Goal: Navigation & Orientation: Find specific page/section

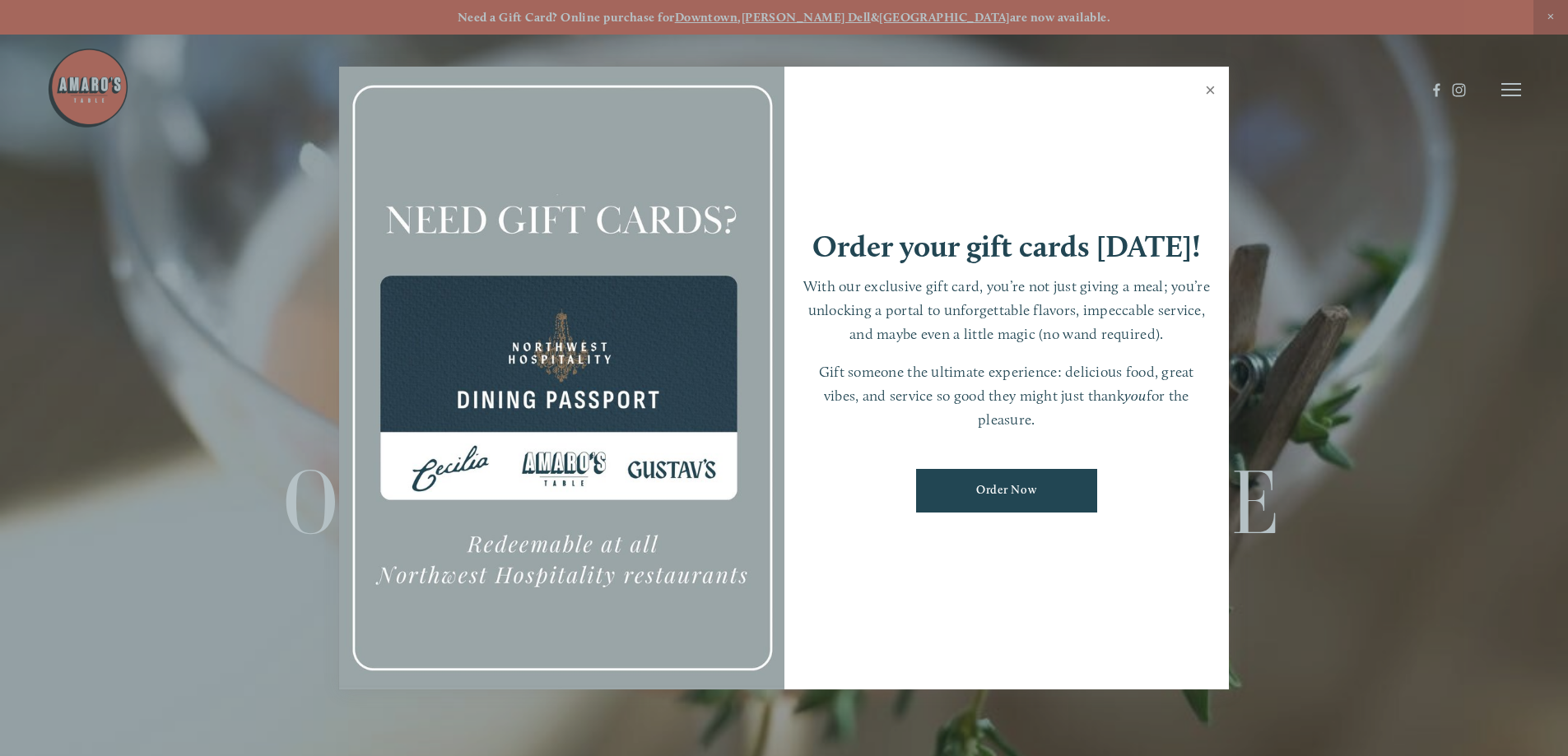
click at [1208, 90] on link "Close" at bounding box center [1209, 92] width 32 height 46
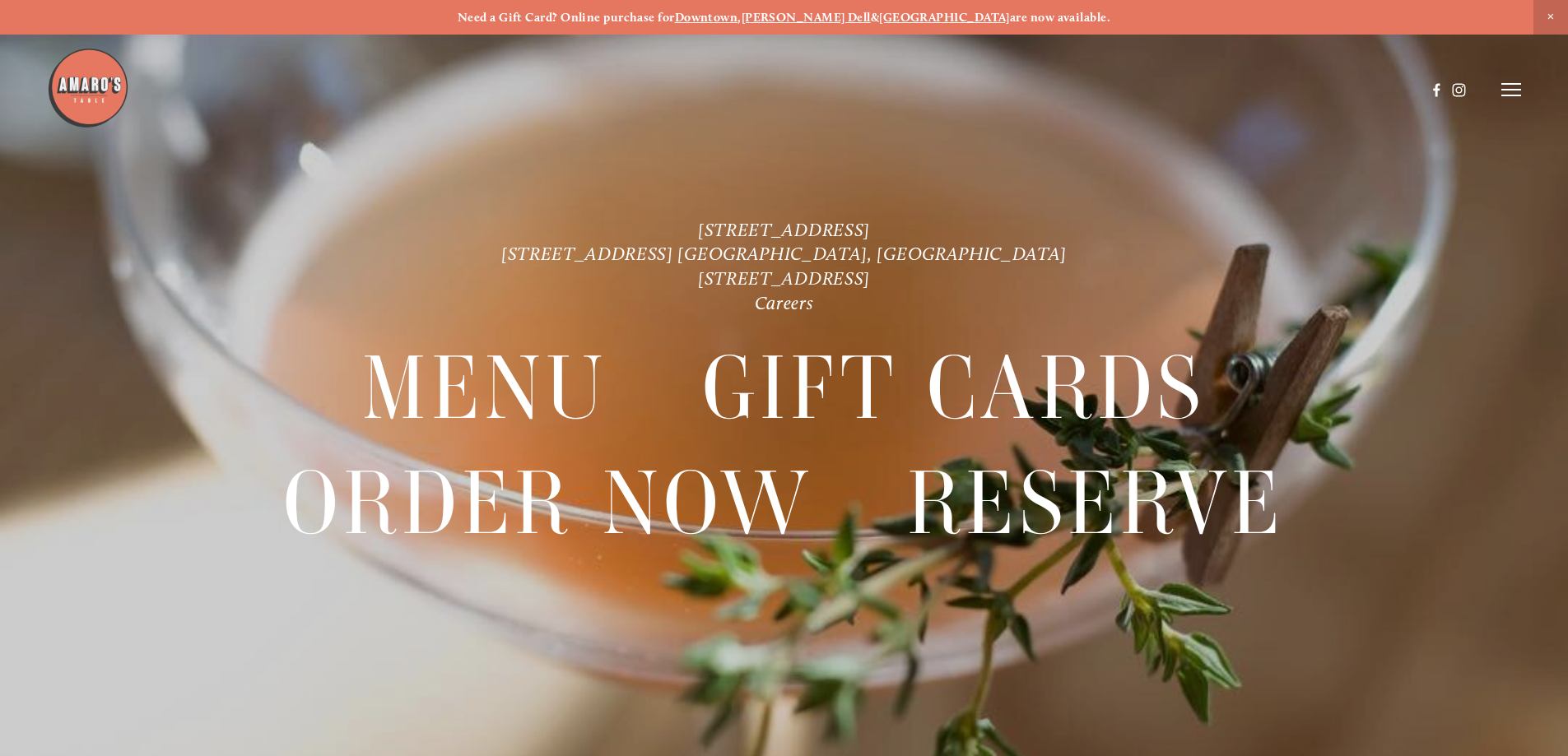
drag, startPoint x: 1490, startPoint y: 95, endPoint x: 1509, endPoint y: 87, distance: 20.6
click at [1497, 92] on header "Menu Order Now Visit Gallery 0" at bounding box center [784, 90] width 1474 height 180
click at [1510, 87] on icon at bounding box center [1511, 89] width 20 height 15
click at [1172, 83] on span "Menu" at bounding box center [1165, 89] width 34 height 16
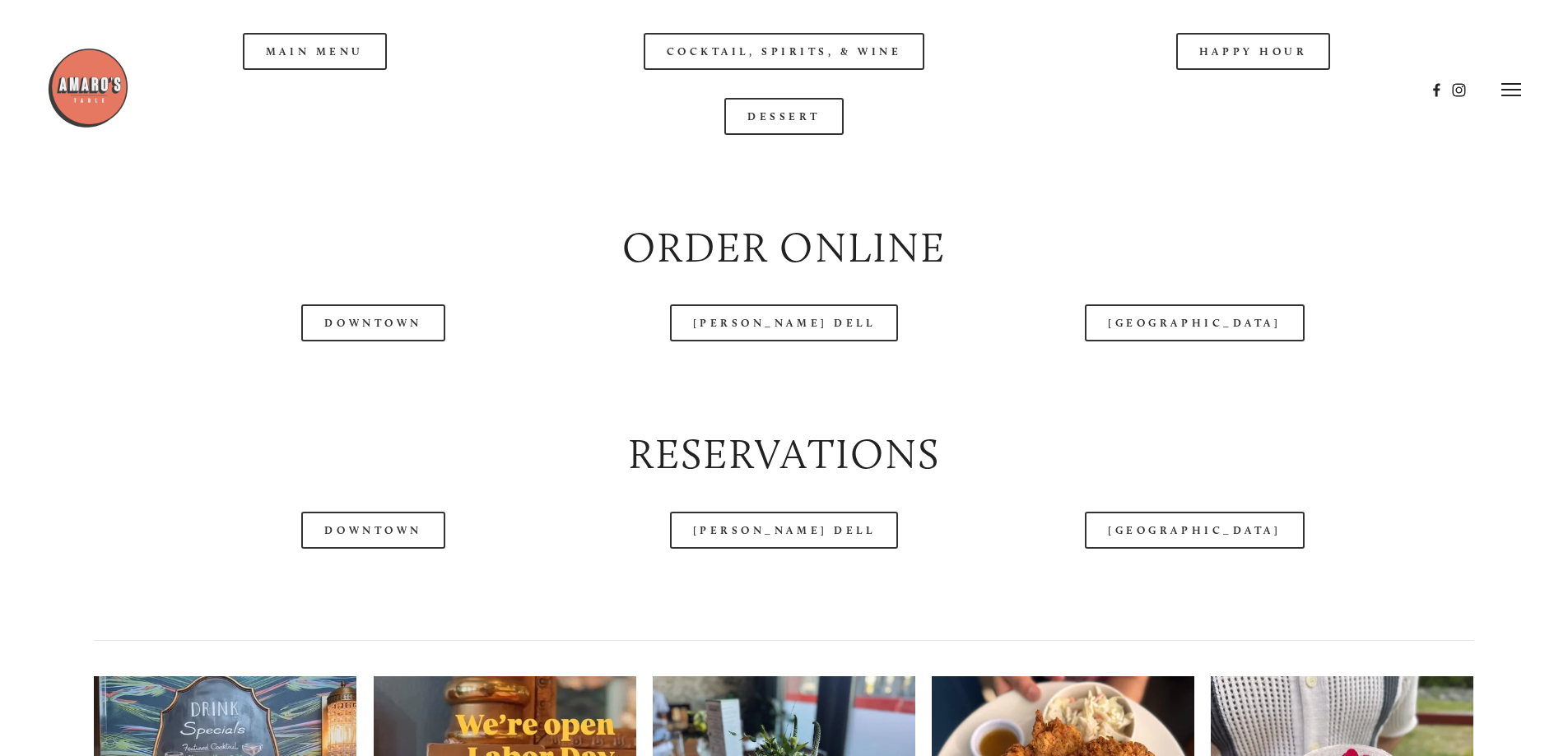
scroll to position [1975, 0]
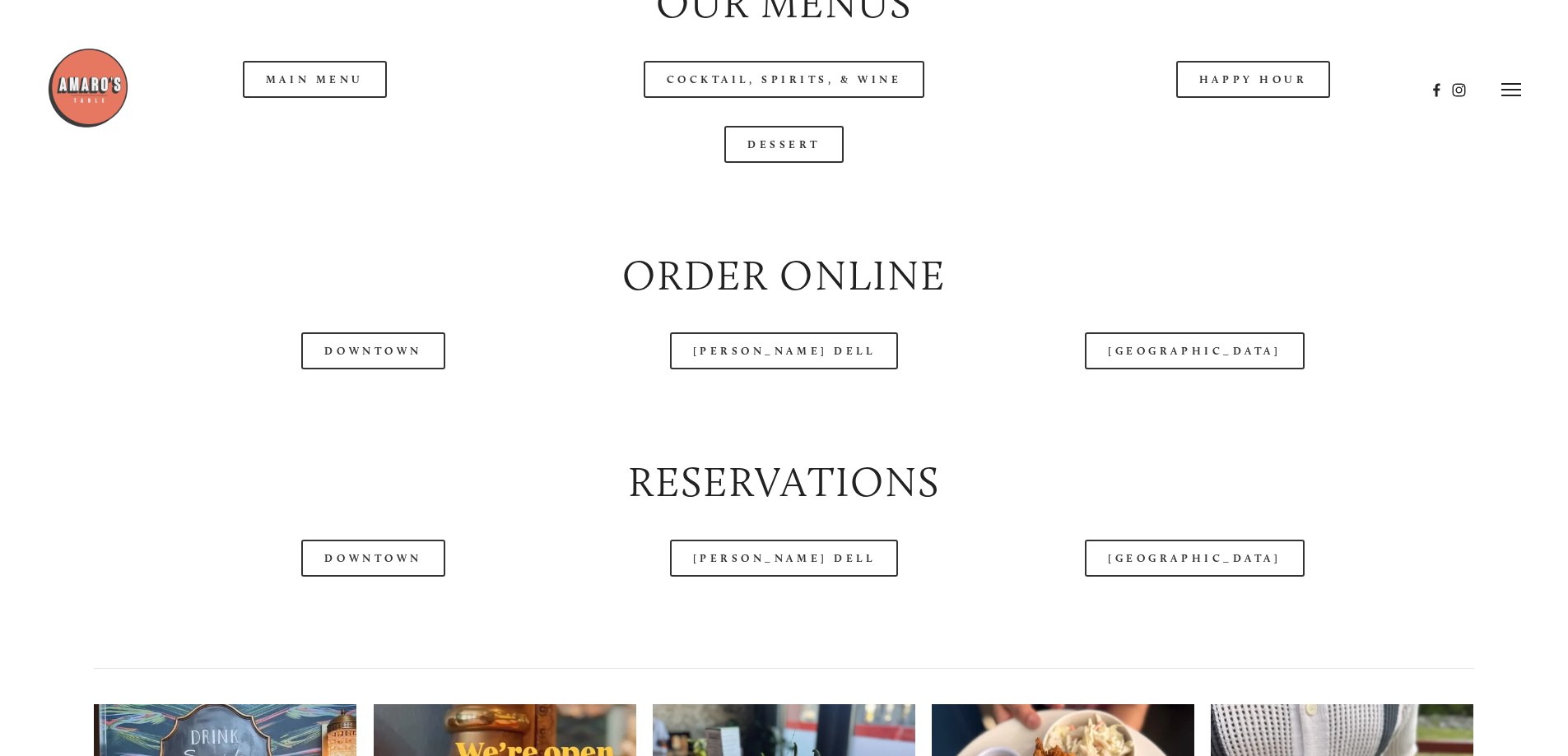
click at [325, 132] on div at bounding box center [736, 90] width 1378 height 86
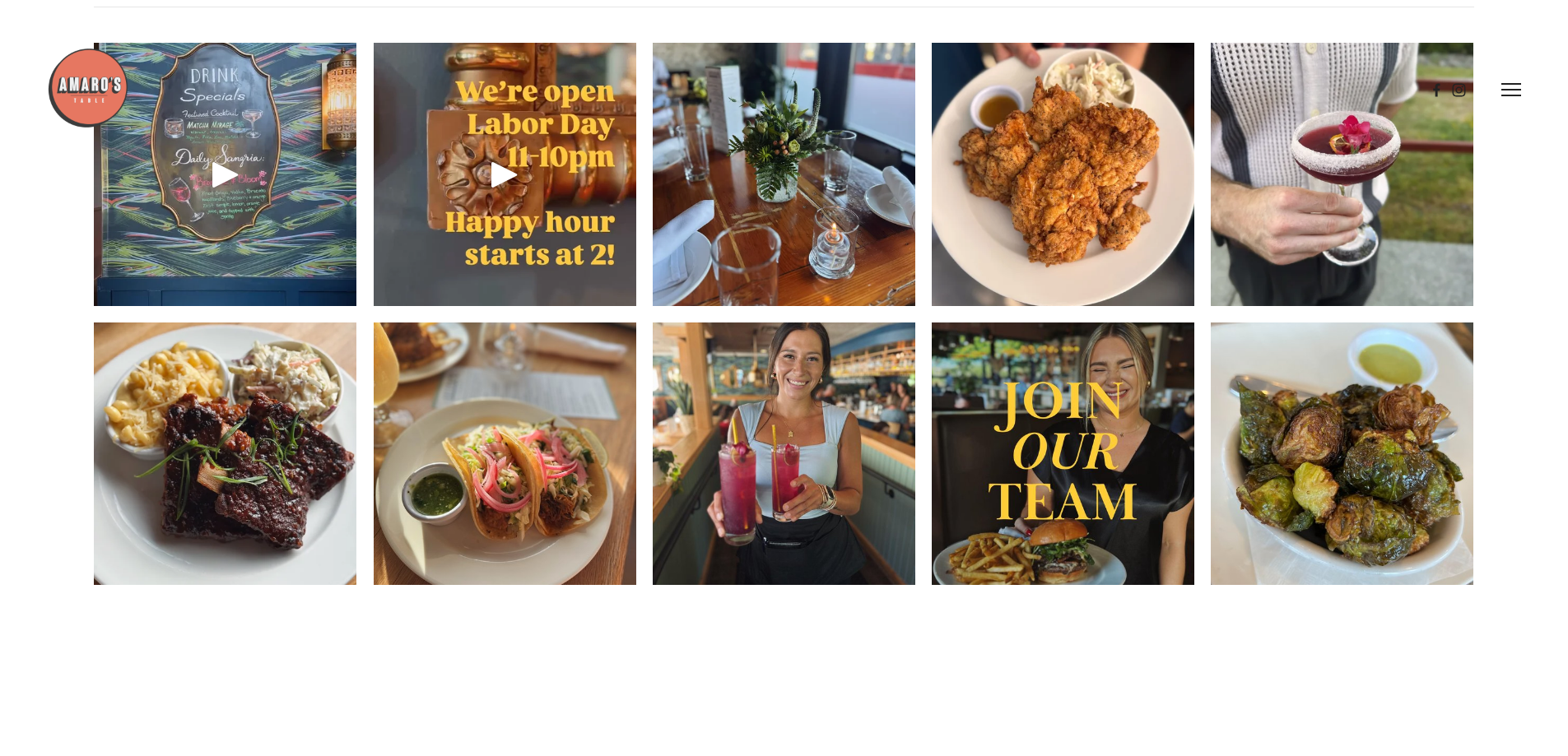
scroll to position [2633, 0]
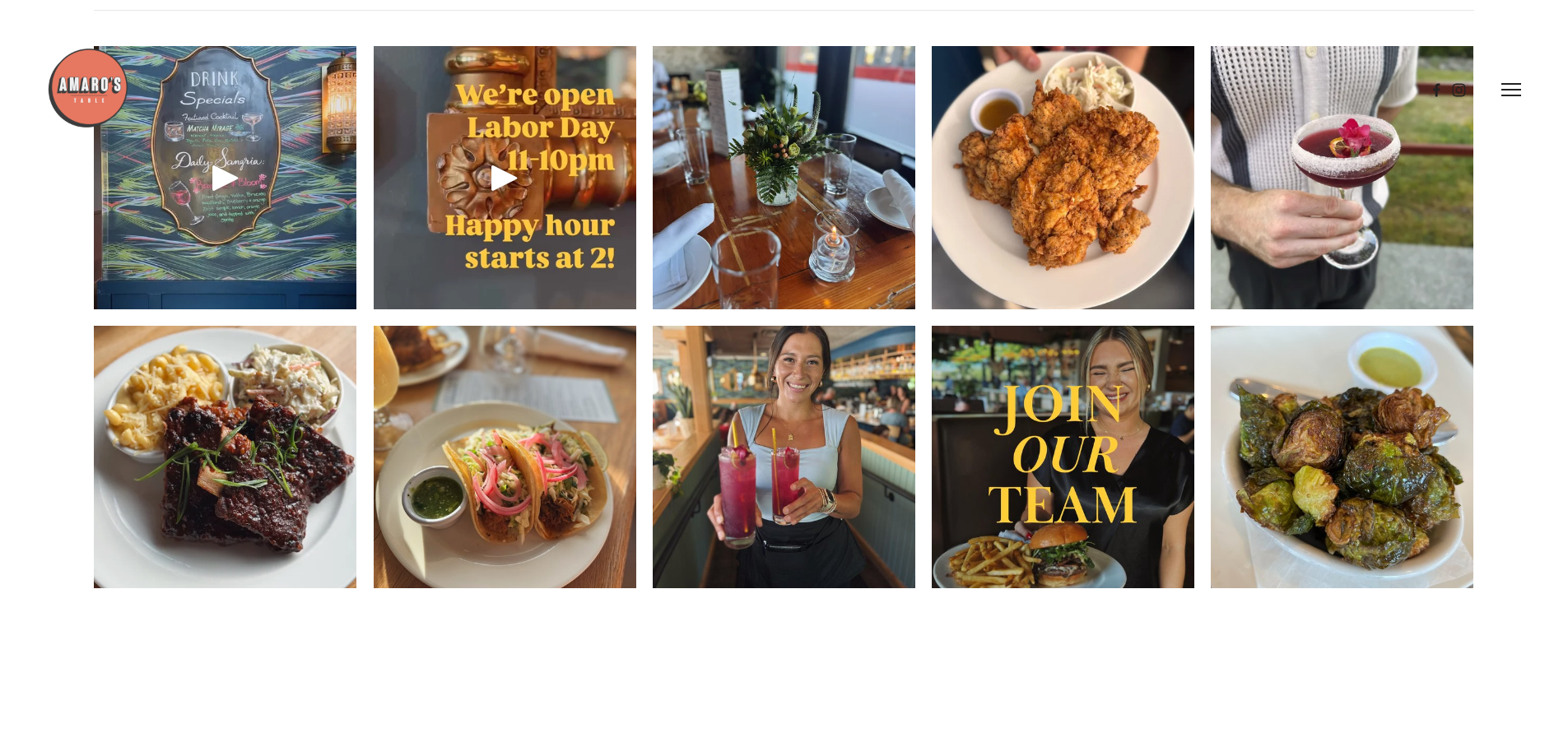
click at [1112, 532] on img at bounding box center [1063, 457] width 263 height 328
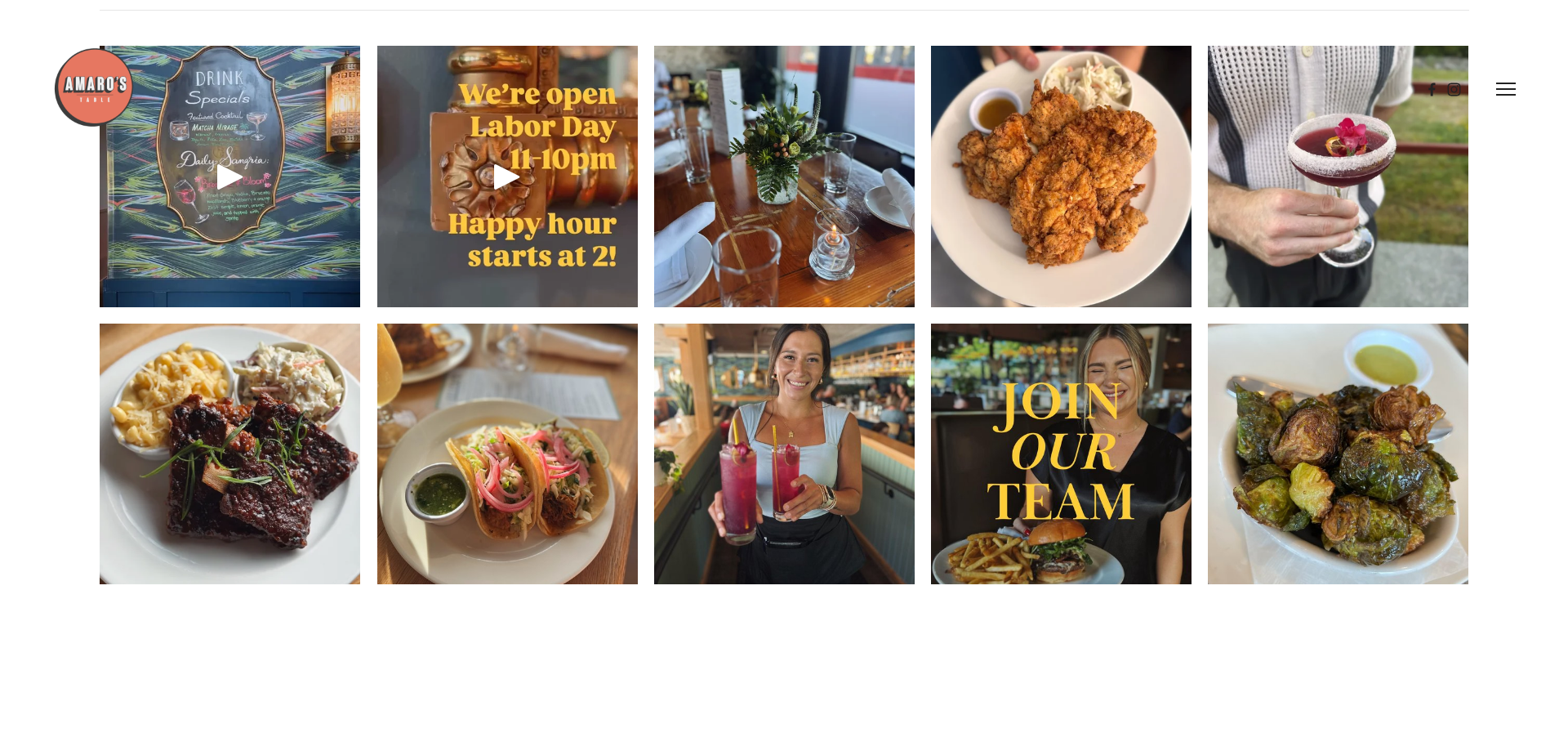
scroll to position [2572, 0]
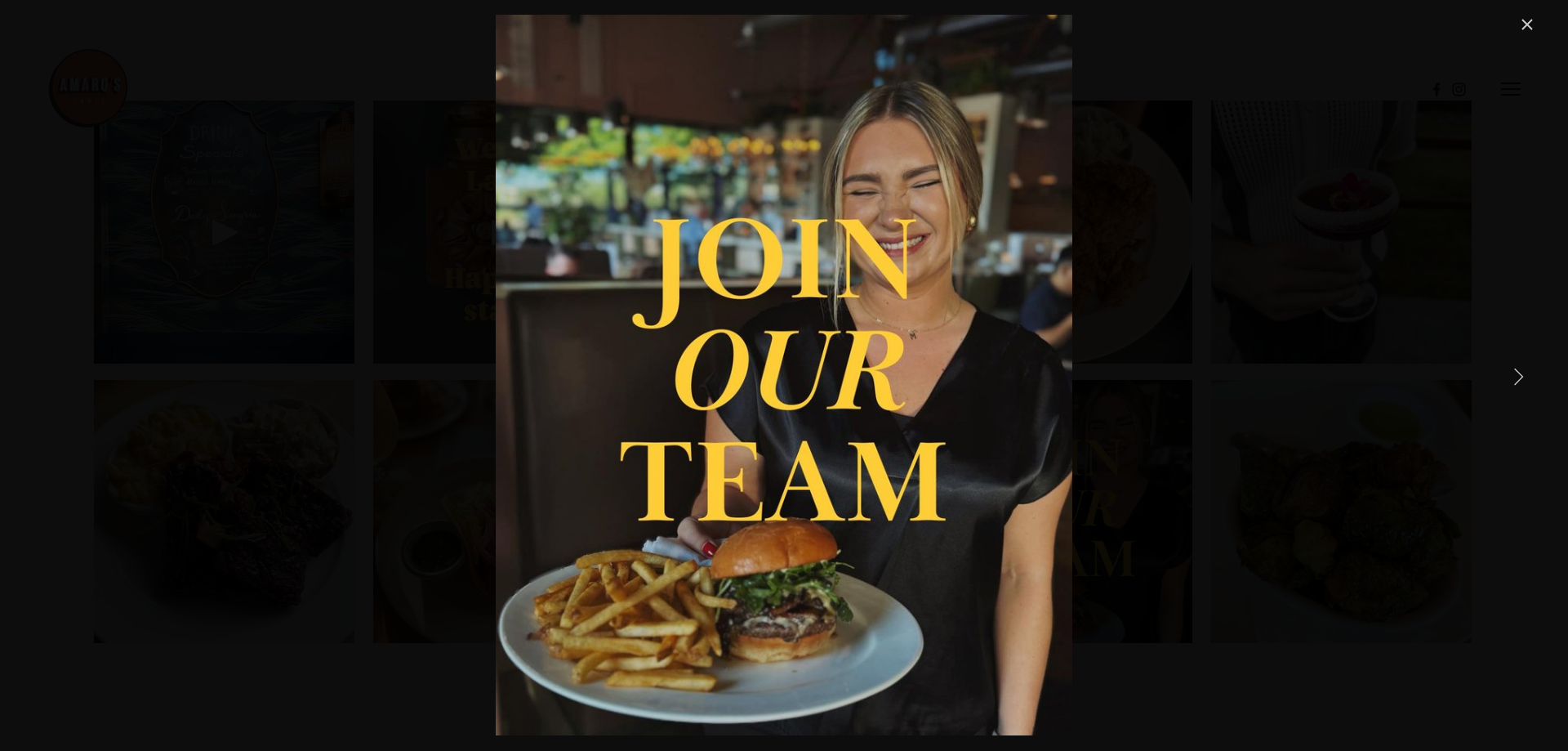
click at [1235, 349] on div "Want to work with a team that’s excited about delivering exceptional hospitalit…" at bounding box center [784, 375] width 1506 height 721
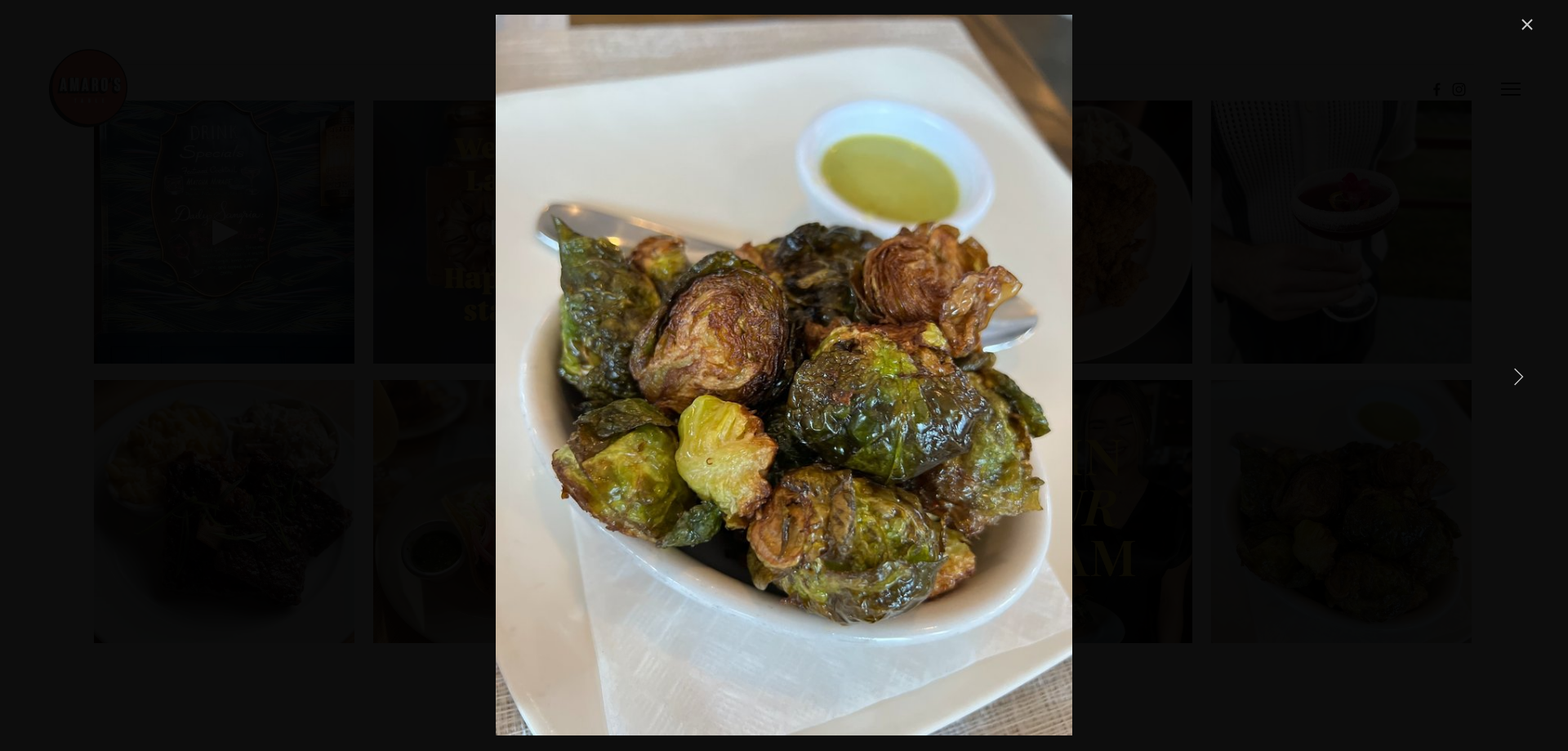
click at [1546, 2] on div "Fried Brussels sprouts that are so divine, they'll turn anyone into a believer.…" at bounding box center [784, 376] width 1568 height 751
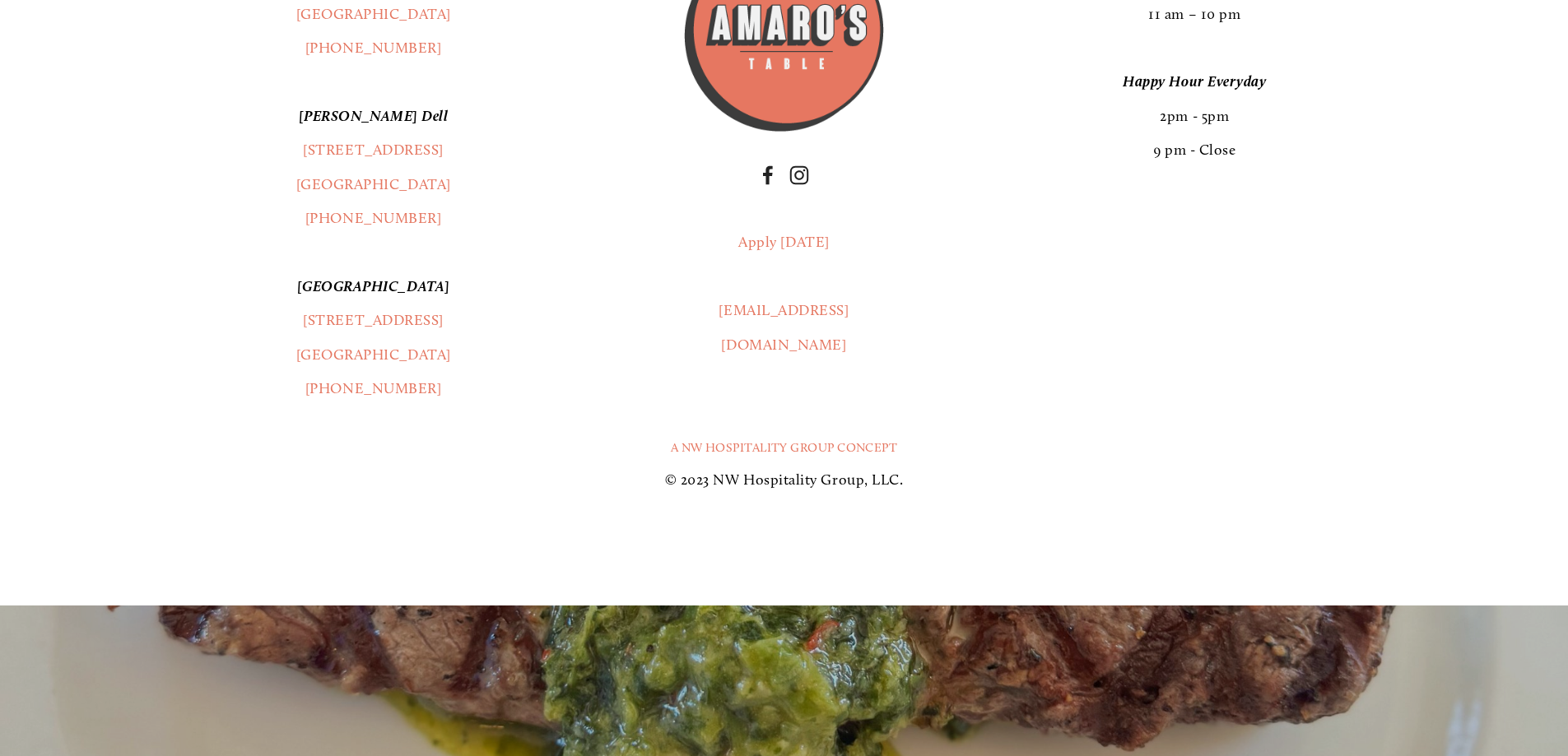
scroll to position [3538, 0]
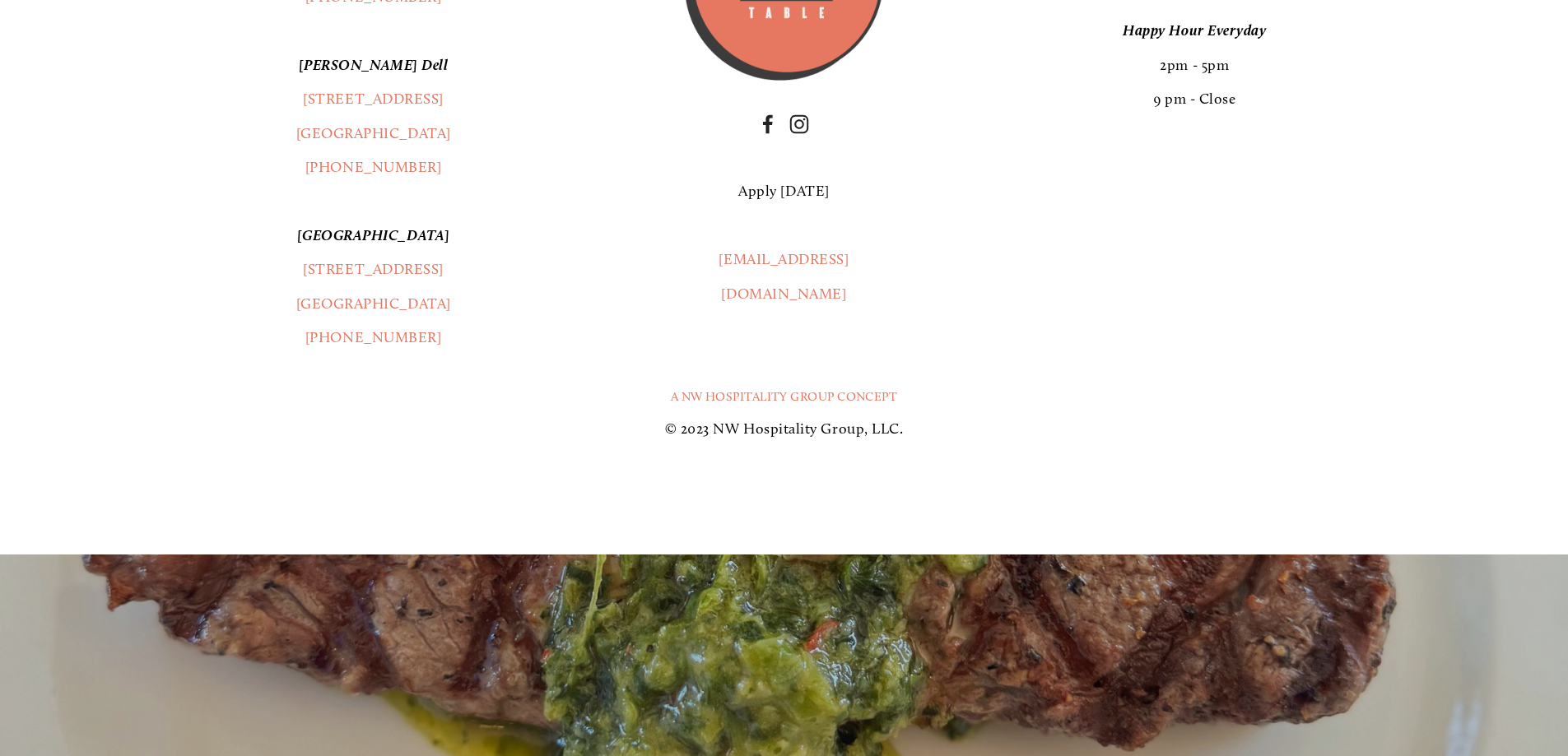
click at [800, 200] on link "Apply [DATE]" at bounding box center [784, 190] width 91 height 19
